Goal: Task Accomplishment & Management: Use online tool/utility

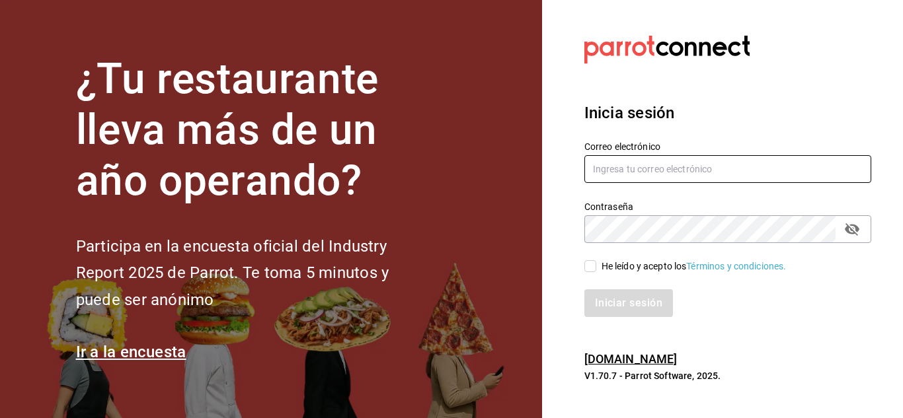
click at [645, 162] on input "text" at bounding box center [727, 169] width 287 height 28
type input "[PERSON_NAME][EMAIL_ADDRESS][DOMAIN_NAME]"
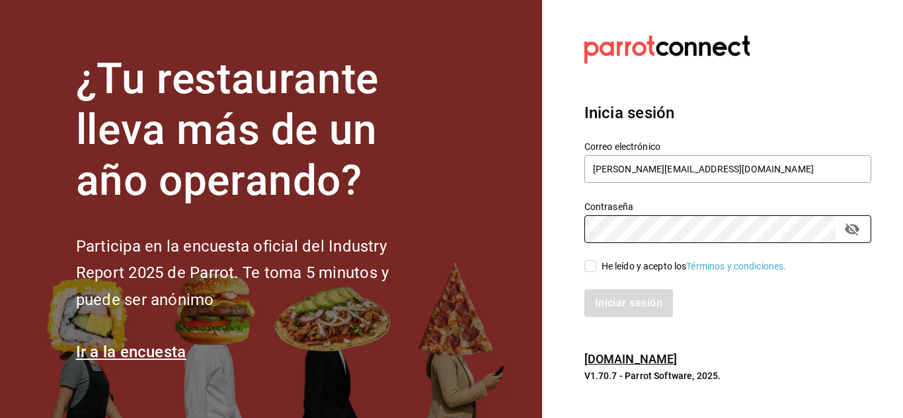
click at [597, 268] on span "He leído y acepto los Términos y condiciones." at bounding box center [691, 267] width 190 height 14
click at [596, 268] on input "He leído y acepto los Términos y condiciones." at bounding box center [590, 266] width 12 height 12
checkbox input "true"
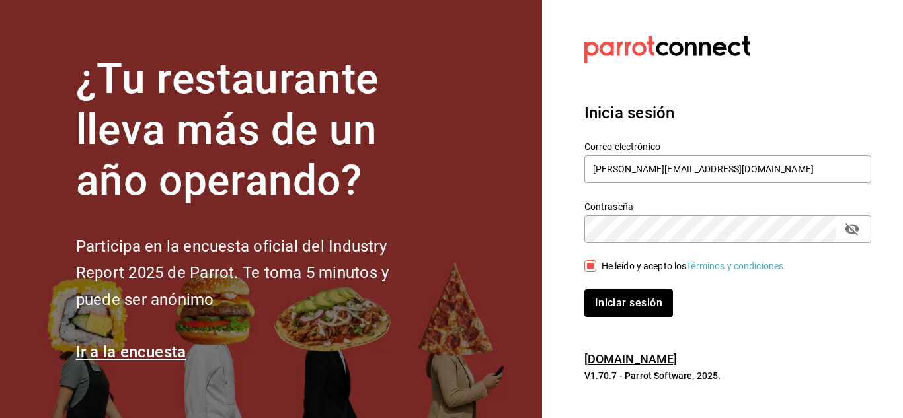
click at [596, 286] on div "Iniciar sesión" at bounding box center [719, 296] width 303 height 44
click at [617, 316] on button "Iniciar sesión" at bounding box center [629, 304] width 90 height 28
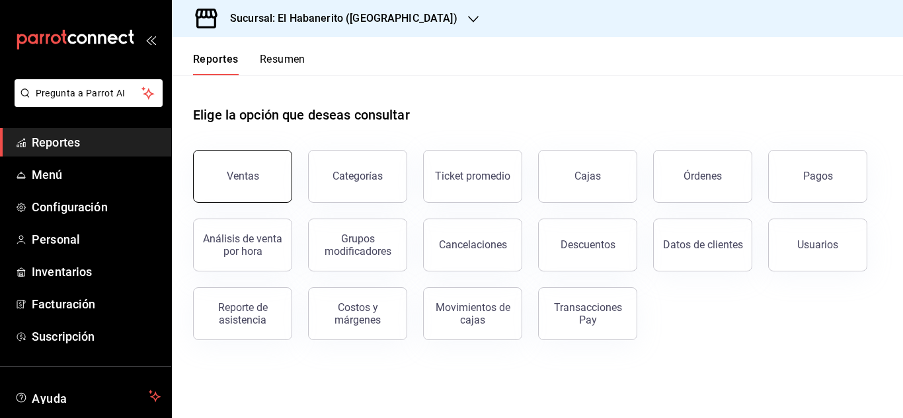
click at [255, 173] on div "Ventas" at bounding box center [243, 176] width 32 height 13
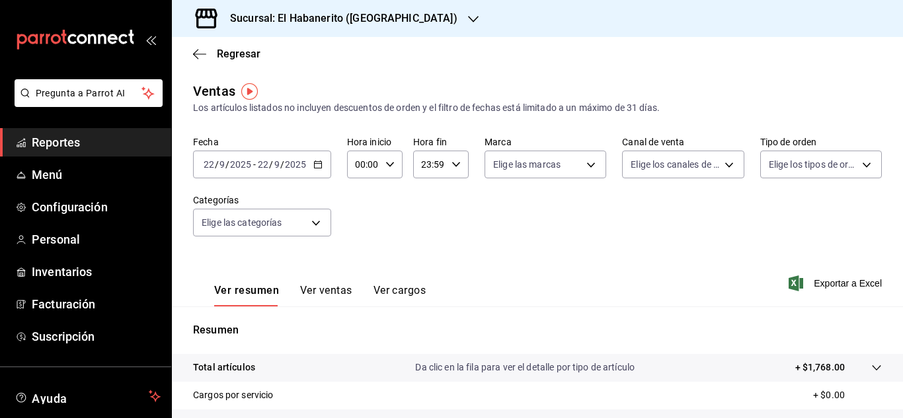
click at [468, 12] on div at bounding box center [473, 19] width 11 height 14
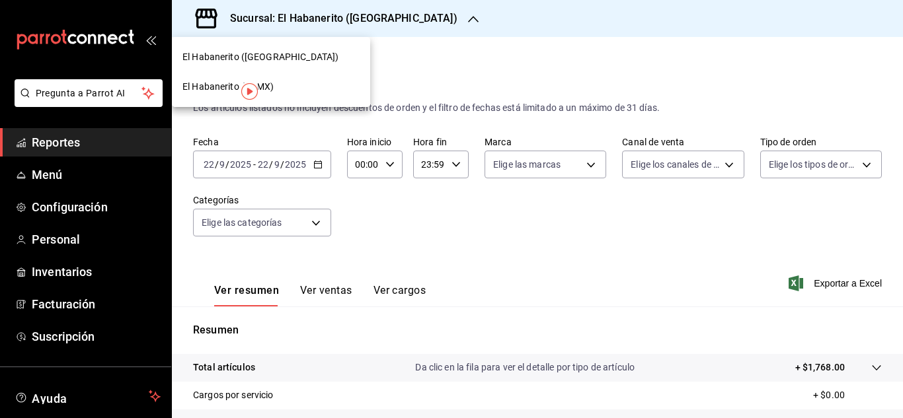
click at [220, 50] on span "El Habanerito (Coyoacán)" at bounding box center [260, 57] width 156 height 14
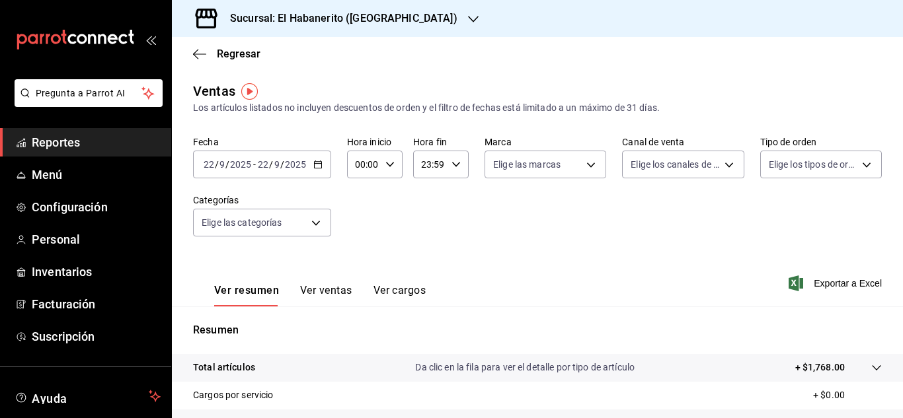
click at [405, 11] on div "Sucursal: El Habanerito (Coyoacán)" at bounding box center [332, 18] width 301 height 37
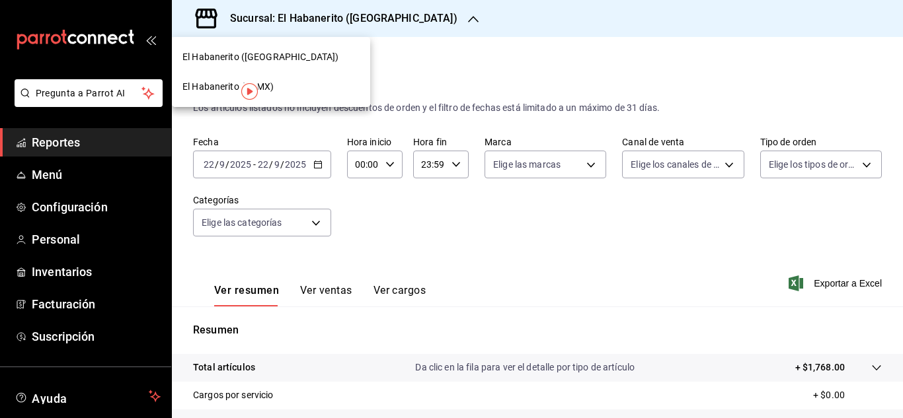
click at [219, 77] on div "El Habanerito (CDMX)" at bounding box center [271, 87] width 198 height 30
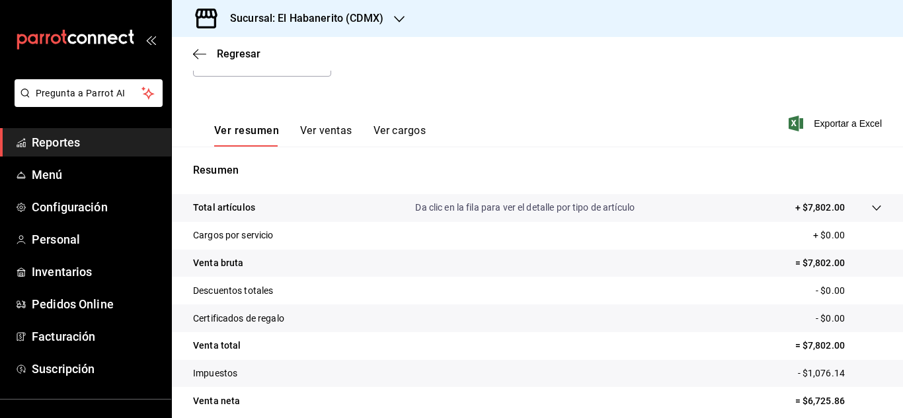
scroll to position [132, 0]
